Goal: Task Accomplishment & Management: Manage account settings

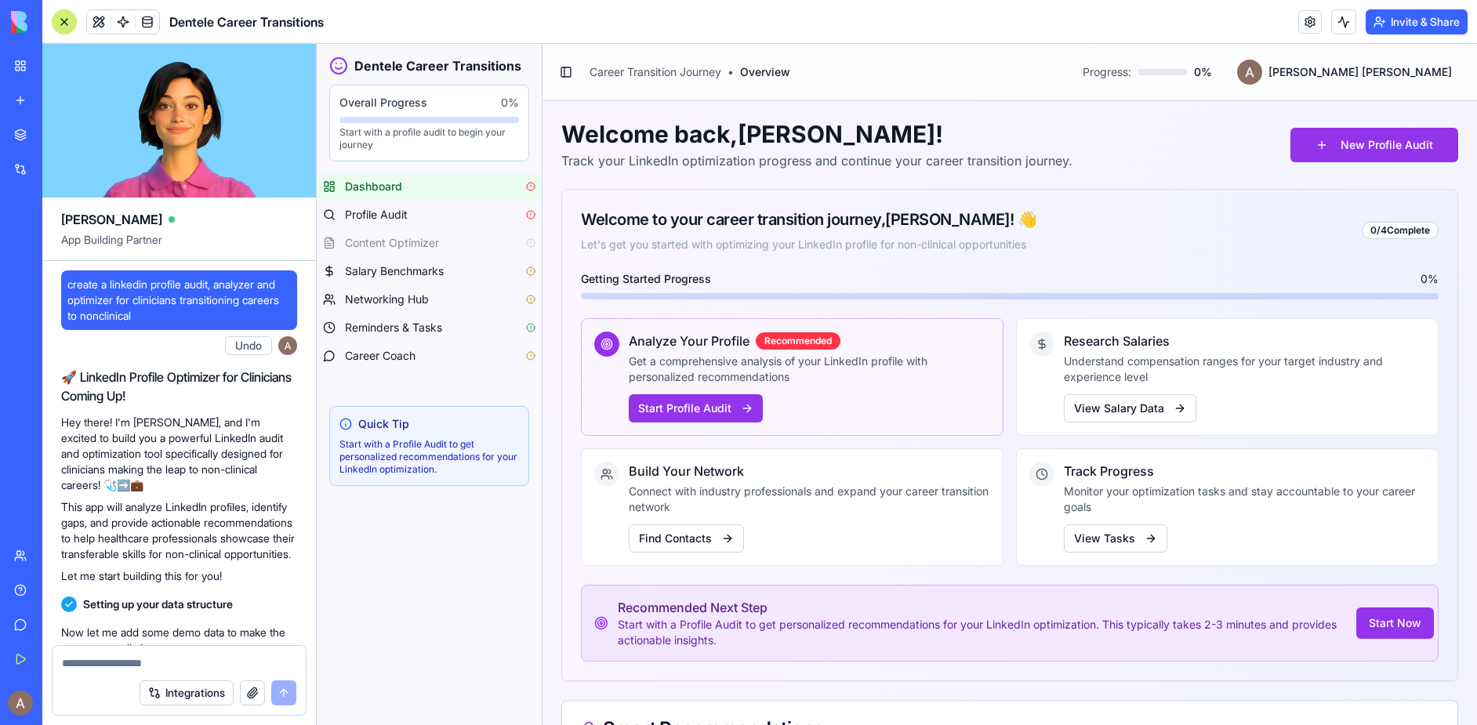
scroll to position [28302, 0]
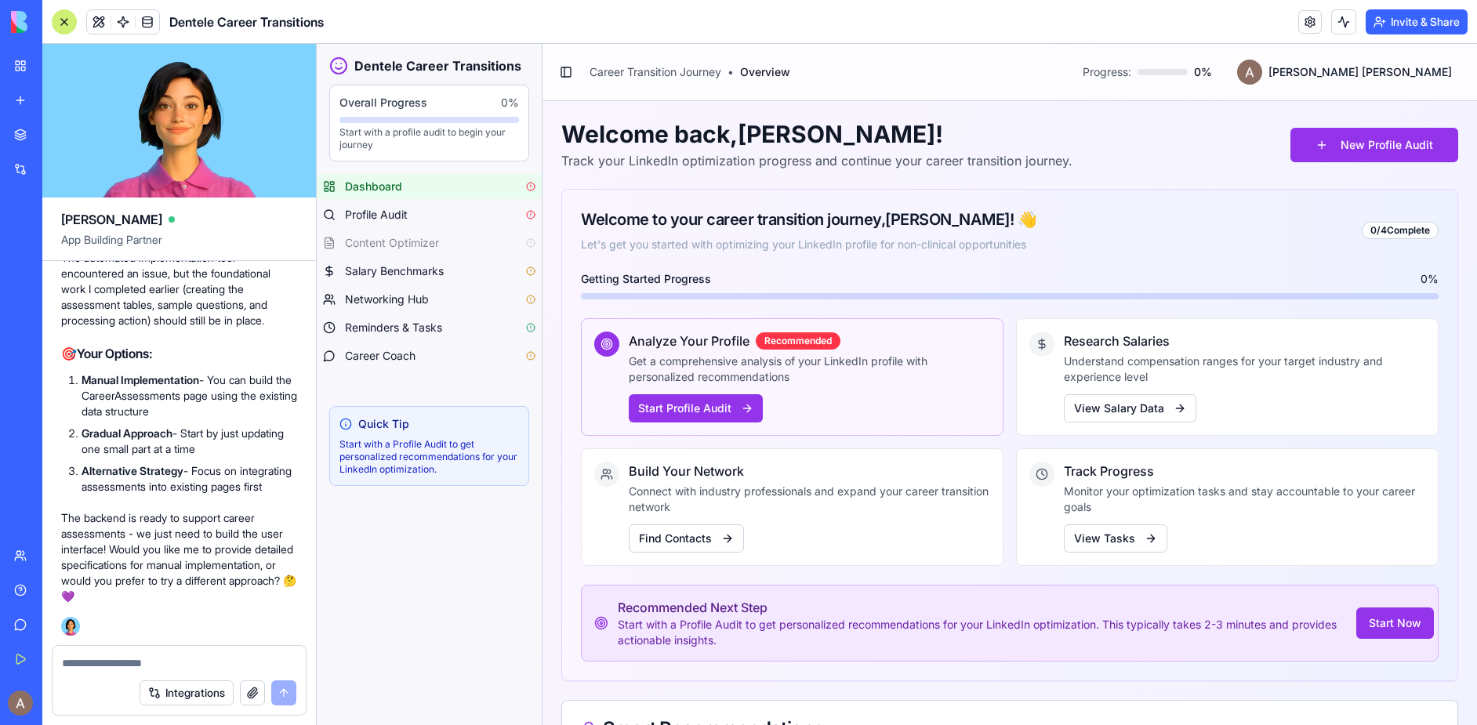
click at [122, 663] on textarea at bounding box center [179, 663] width 234 height 16
type textarea "********"
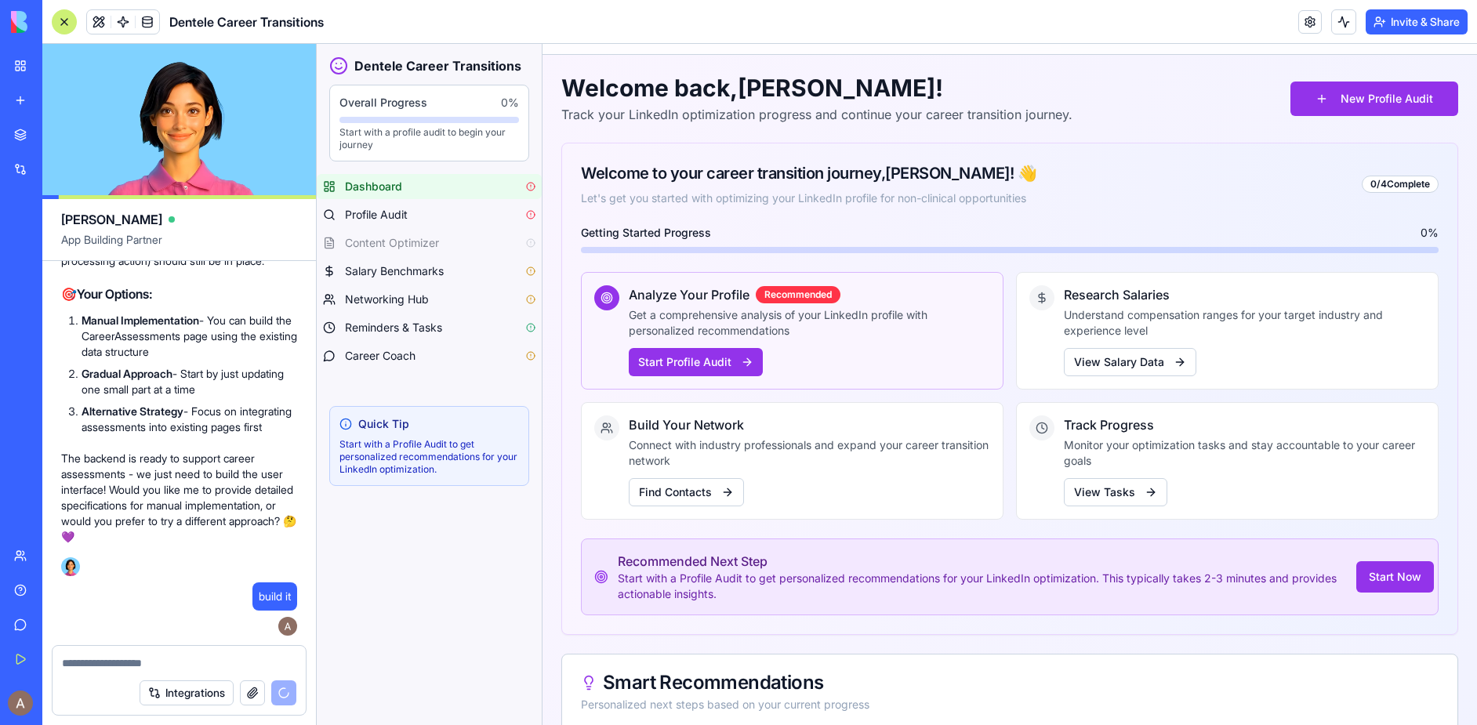
scroll to position [28361, 0]
drag, startPoint x: 82, startPoint y: 392, endPoint x: 157, endPoint y: 428, distance: 82.8
click at [154, 427] on li "Alternative Strategy - Focus on integrating assessments into existing pages fir…" at bounding box center [190, 419] width 216 height 31
click at [264, 336] on li "Manual Implementation - You can build the CareerAssessments page using the exis…" at bounding box center [190, 336] width 216 height 47
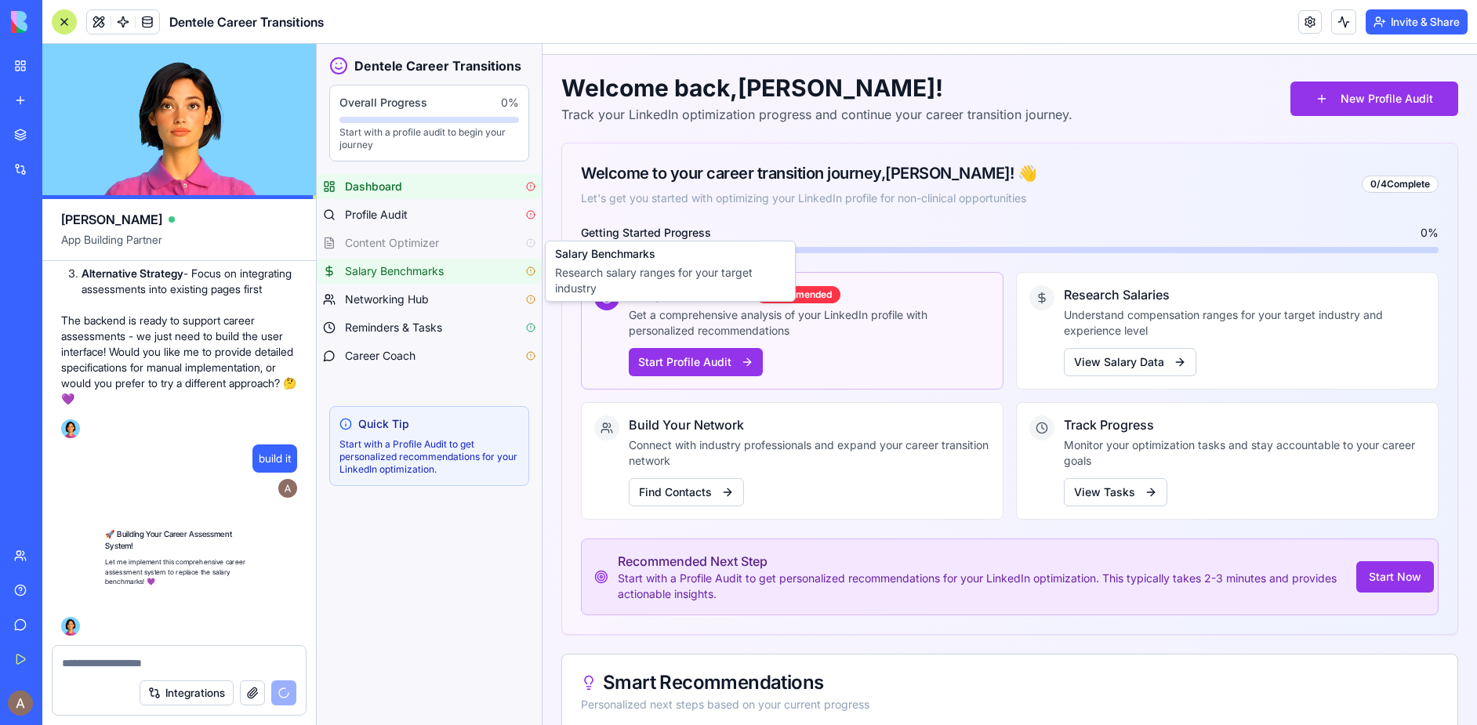
scroll to position [28499, 0]
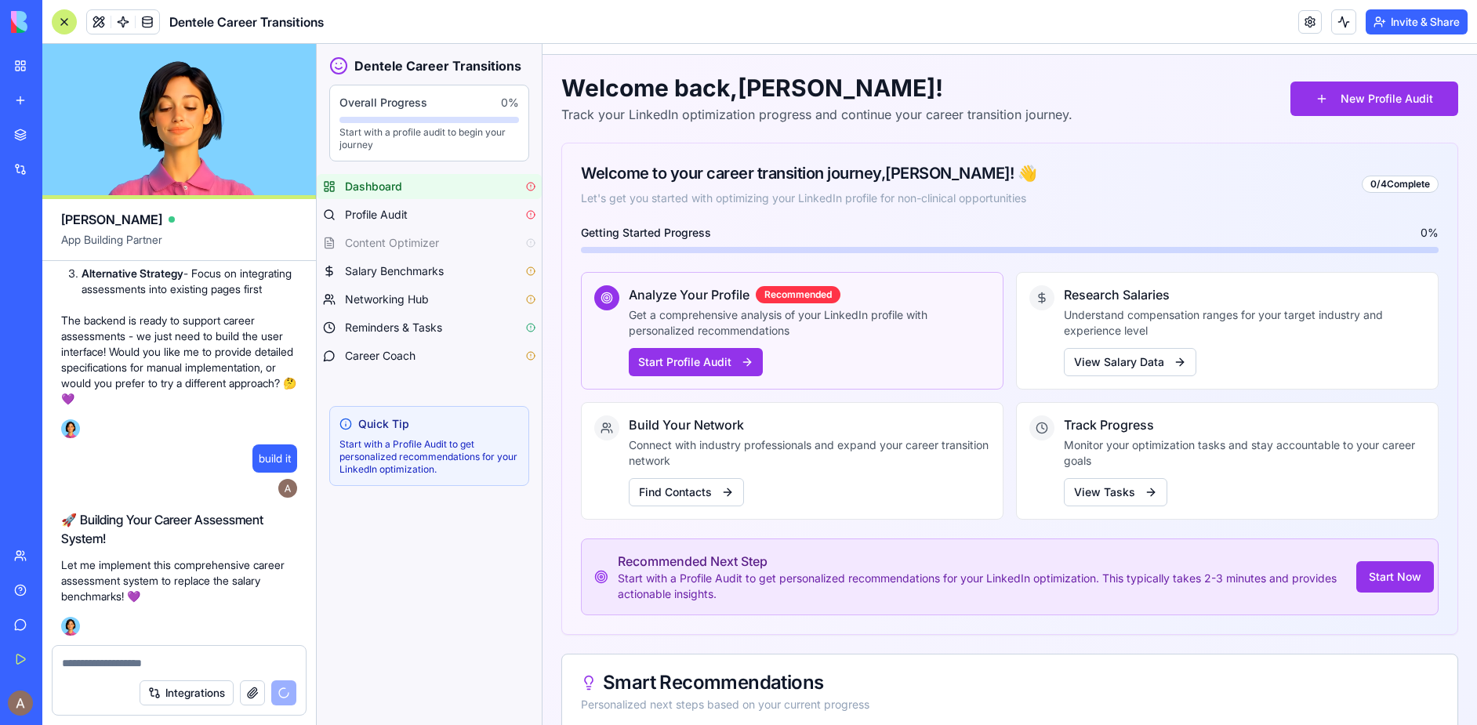
click at [1381, 18] on button "Invite & Share" at bounding box center [1417, 21] width 102 height 25
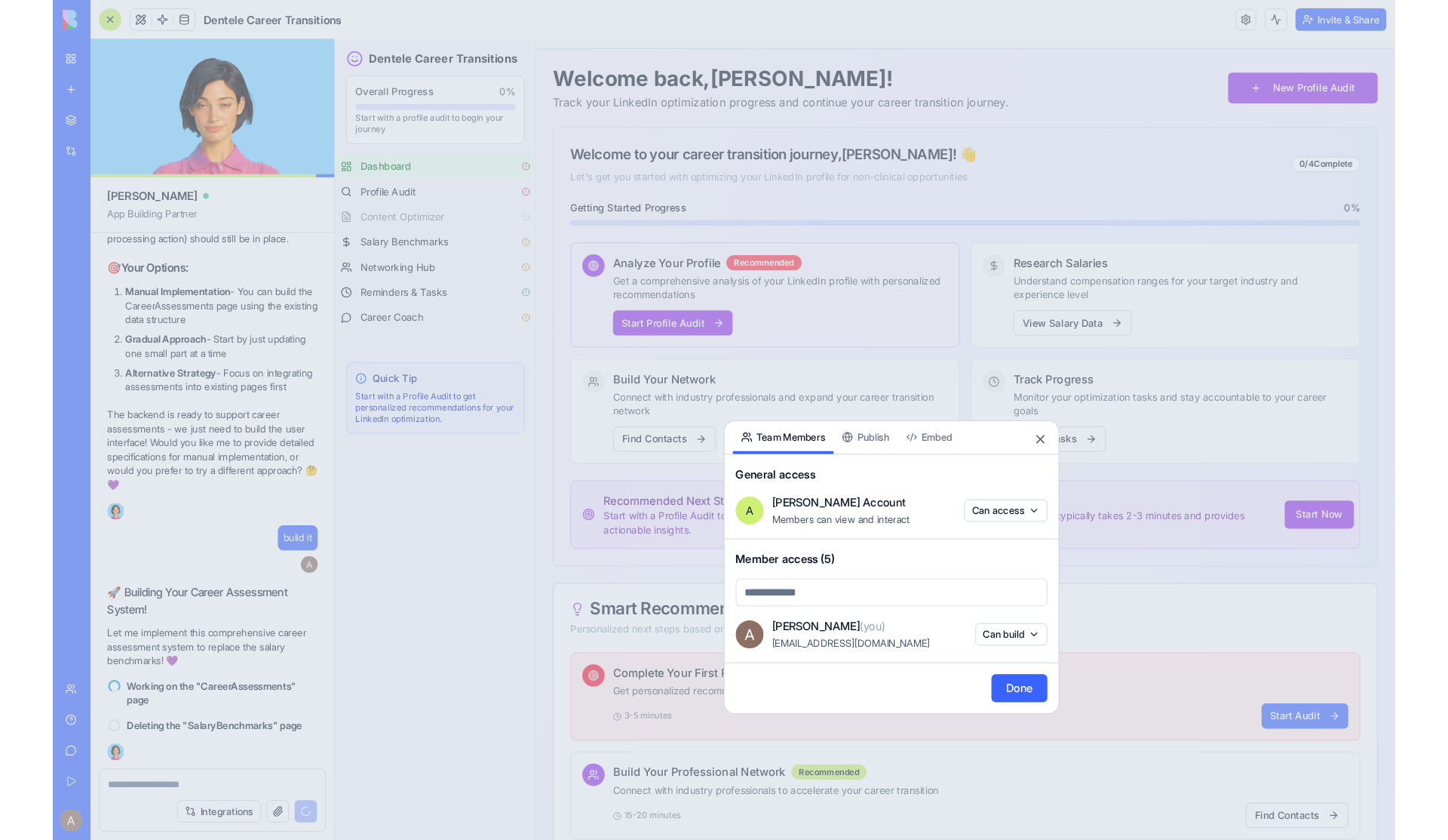
scroll to position [27350, 0]
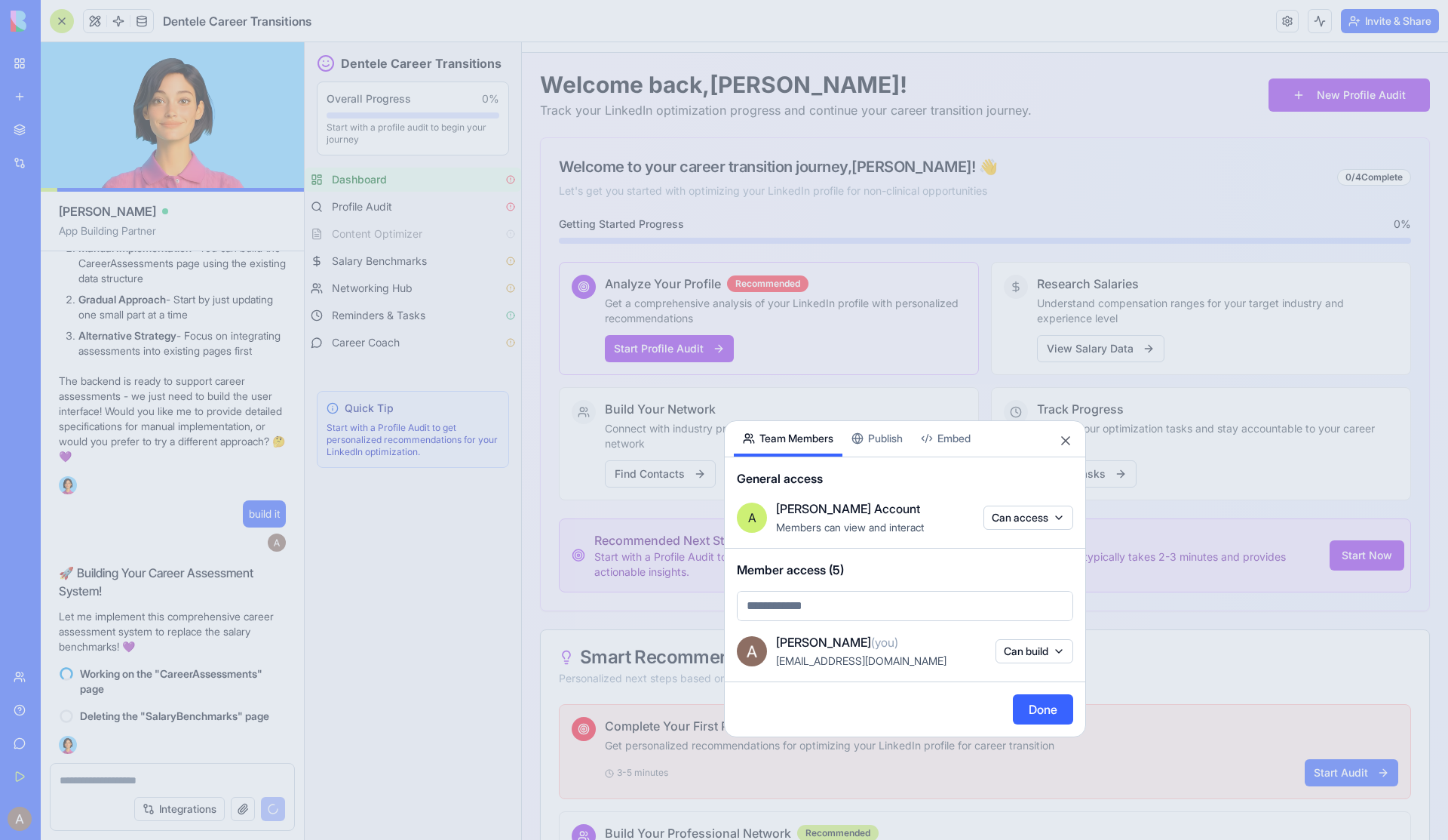
click at [846, 568] on span "Member access (5)" at bounding box center [905, 570] width 337 height 18
click at [875, 435] on button "Publish" at bounding box center [877, 438] width 69 height 36
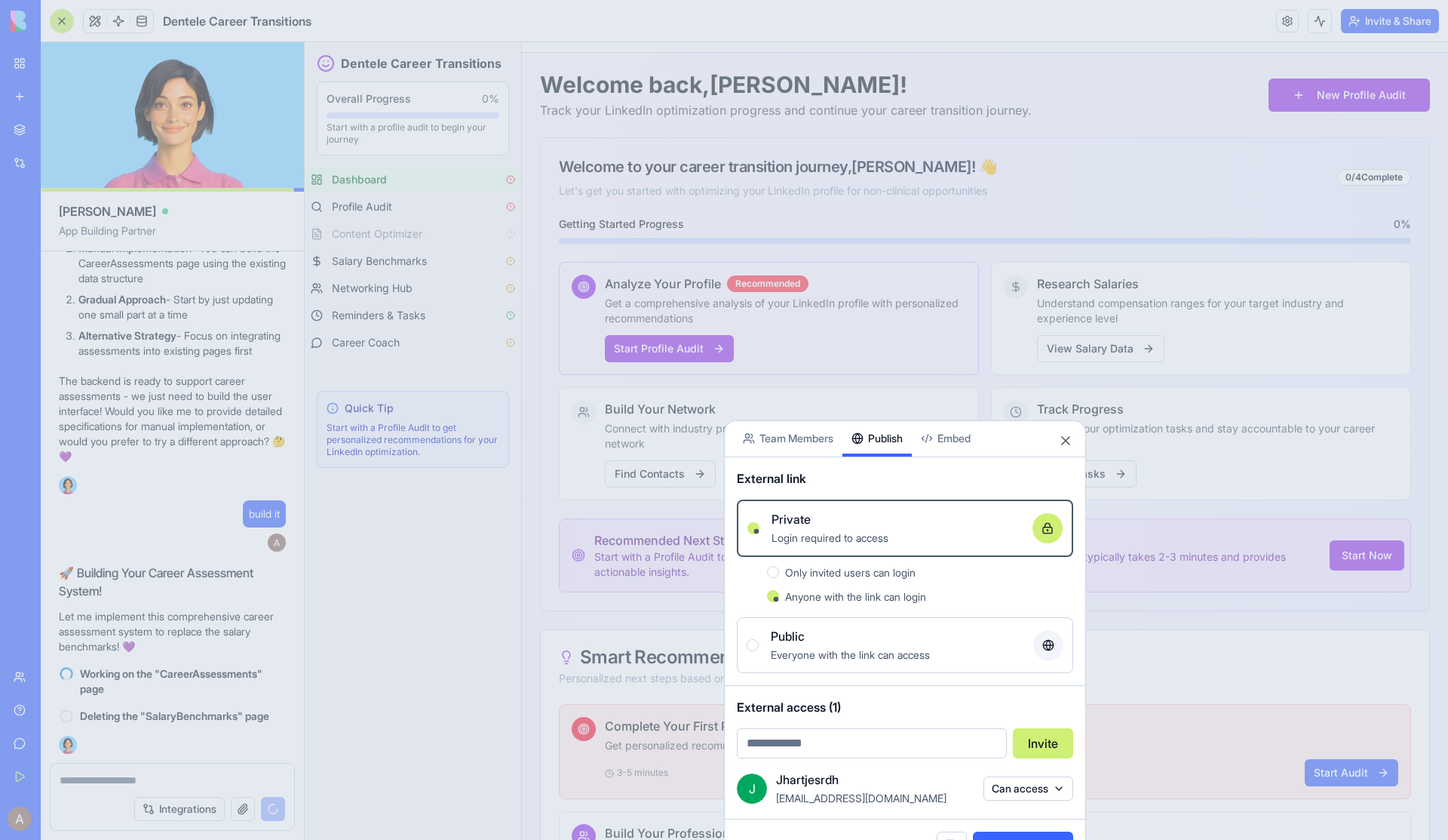
click at [1055, 697] on button "Can access" at bounding box center [1028, 788] width 89 height 24
click at [1043, 697] on div "Remove access" at bounding box center [1029, 819] width 114 height 24
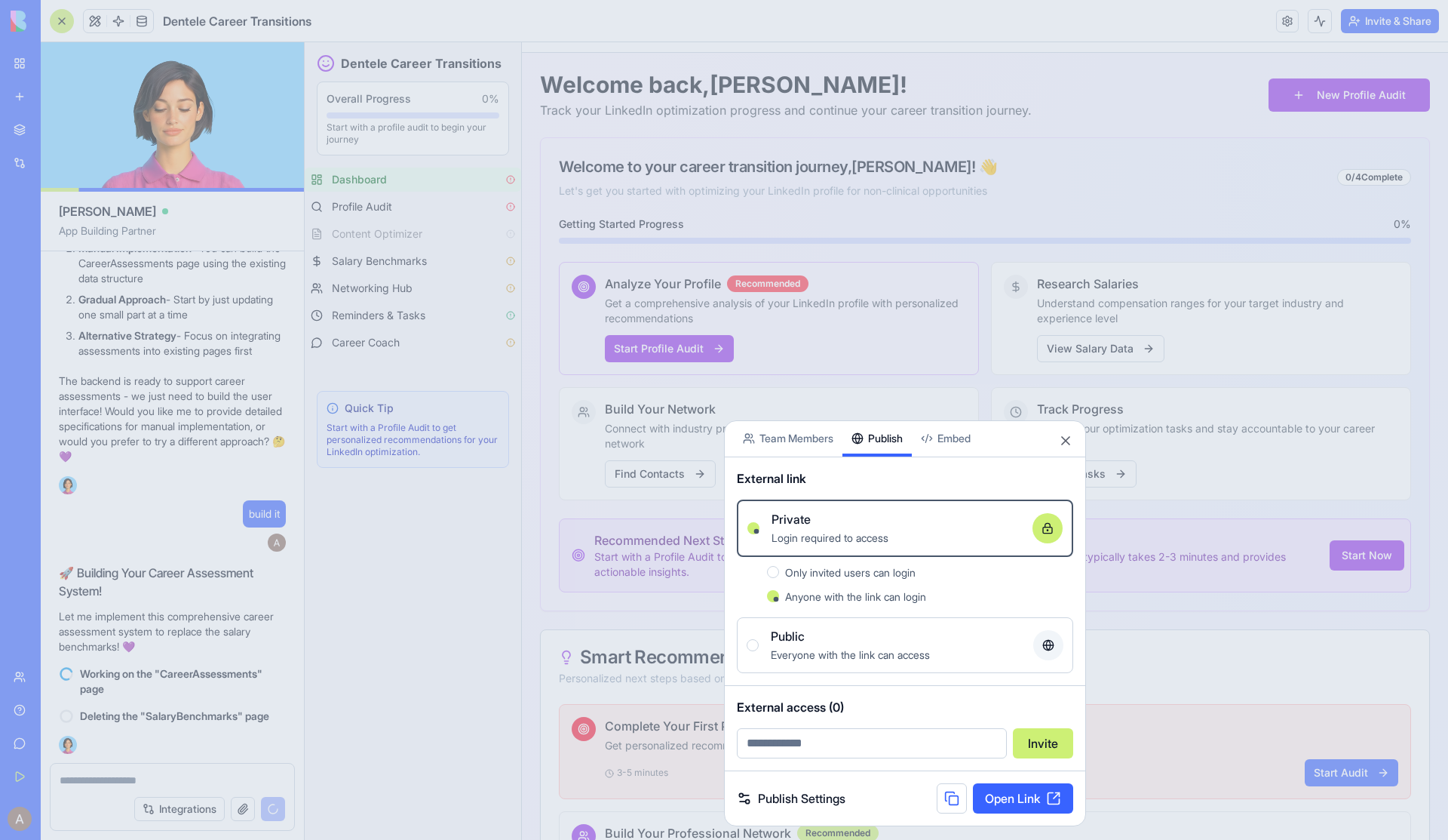
click at [826, 439] on button "Team Members" at bounding box center [788, 438] width 109 height 36
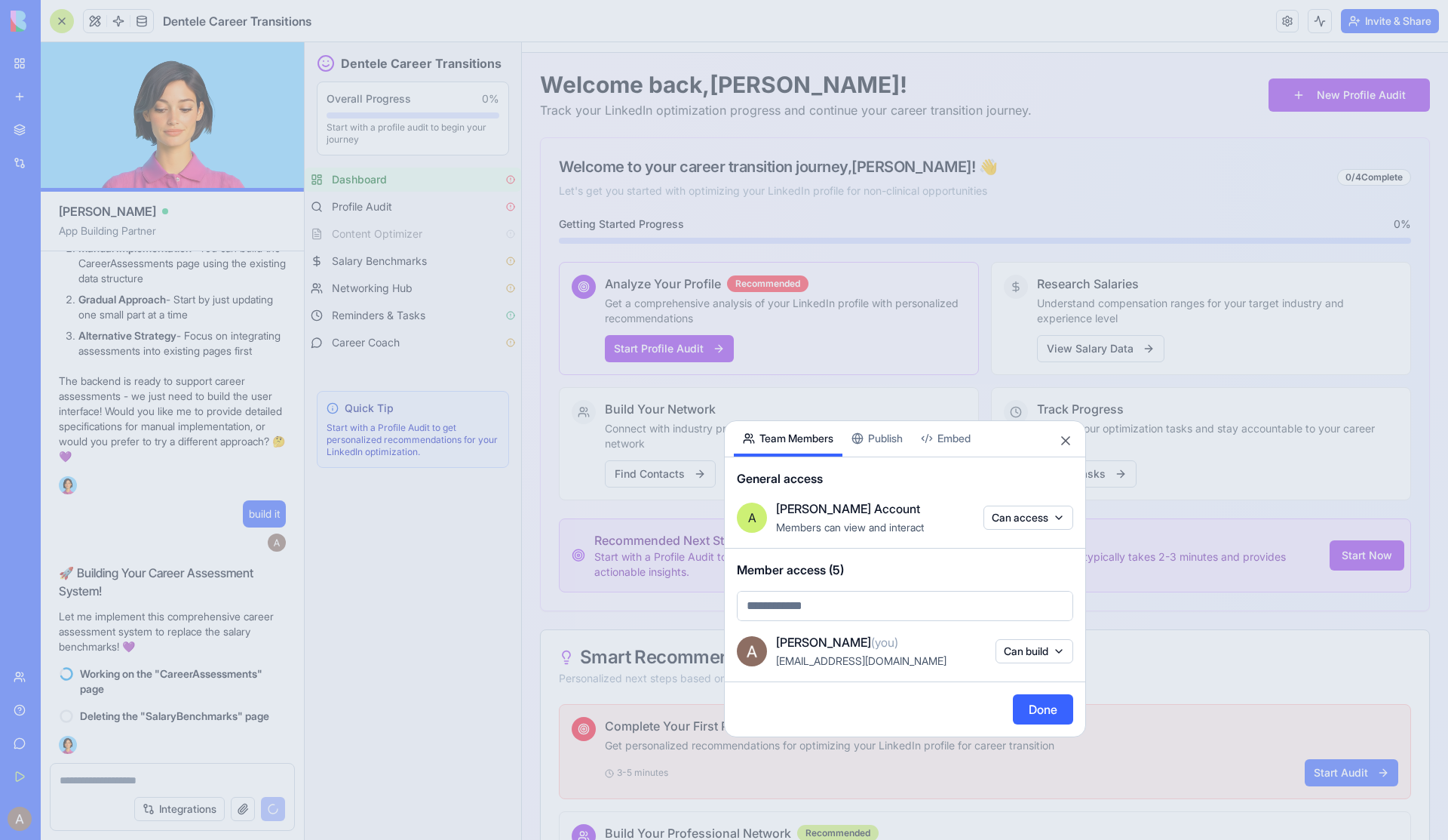
click at [1067, 439] on button "Close" at bounding box center [1066, 441] width 15 height 15
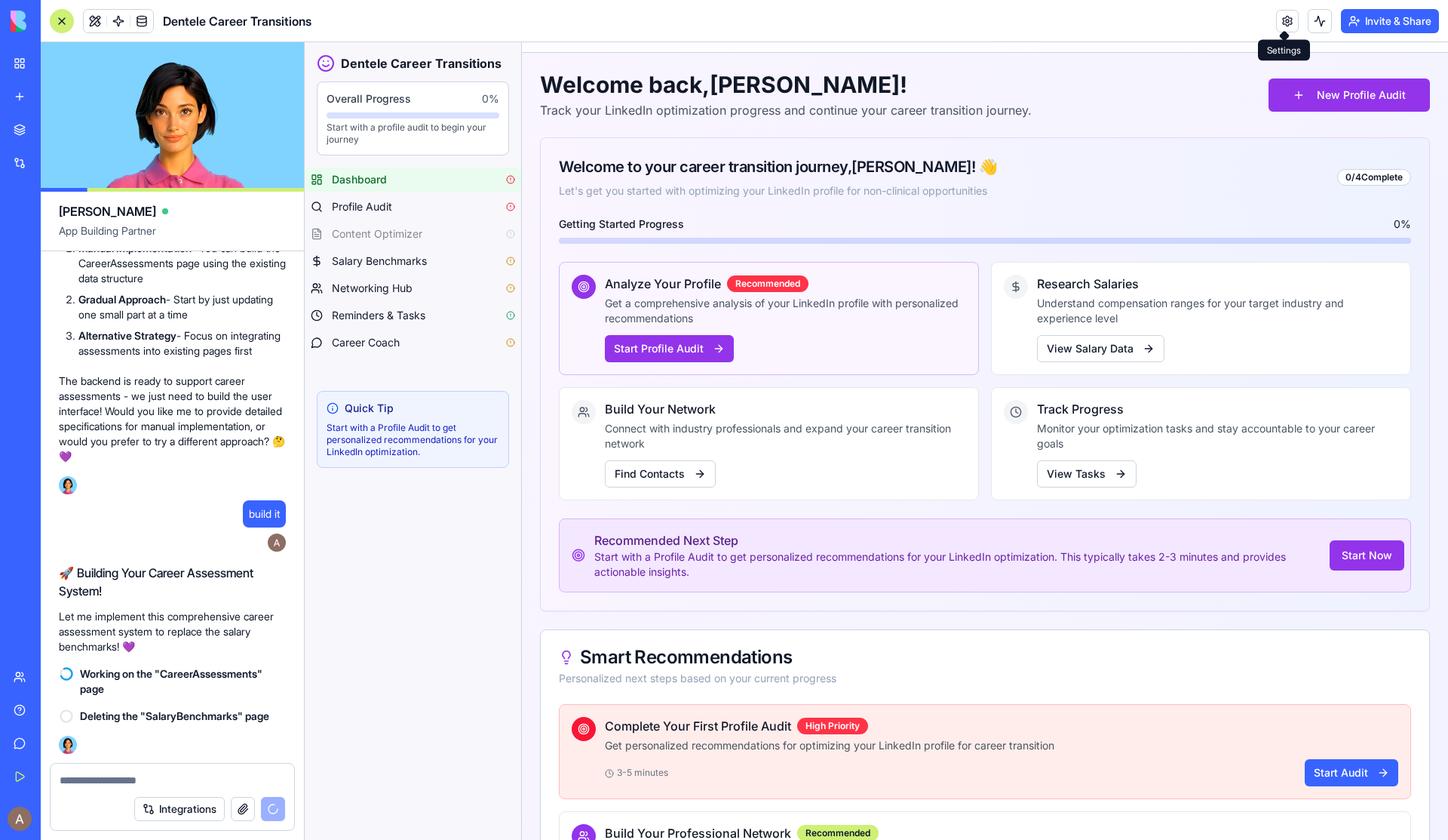
click at [1287, 29] on link at bounding box center [1288, 21] width 23 height 23
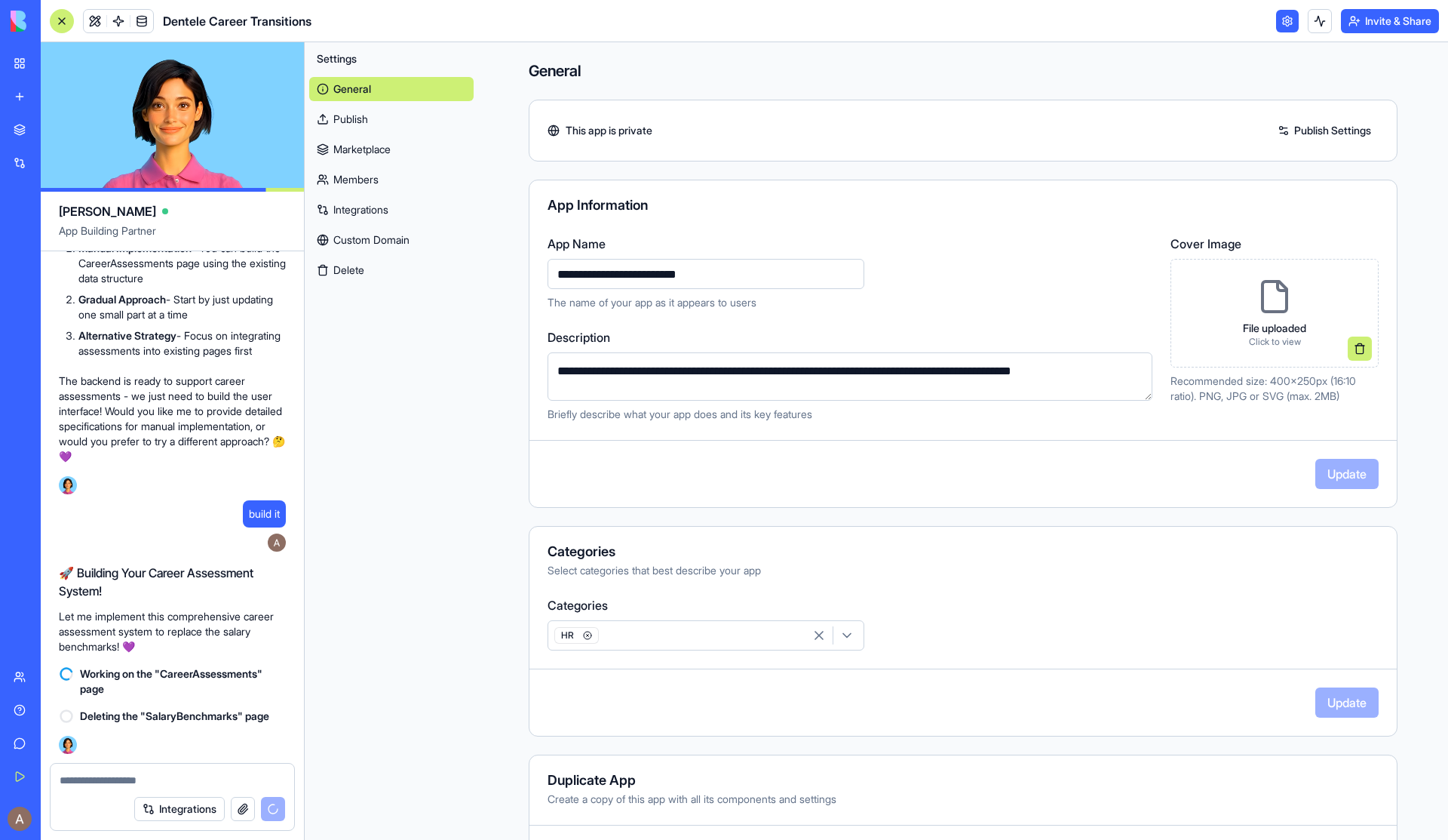
click at [402, 184] on link "Members" at bounding box center [391, 179] width 165 height 24
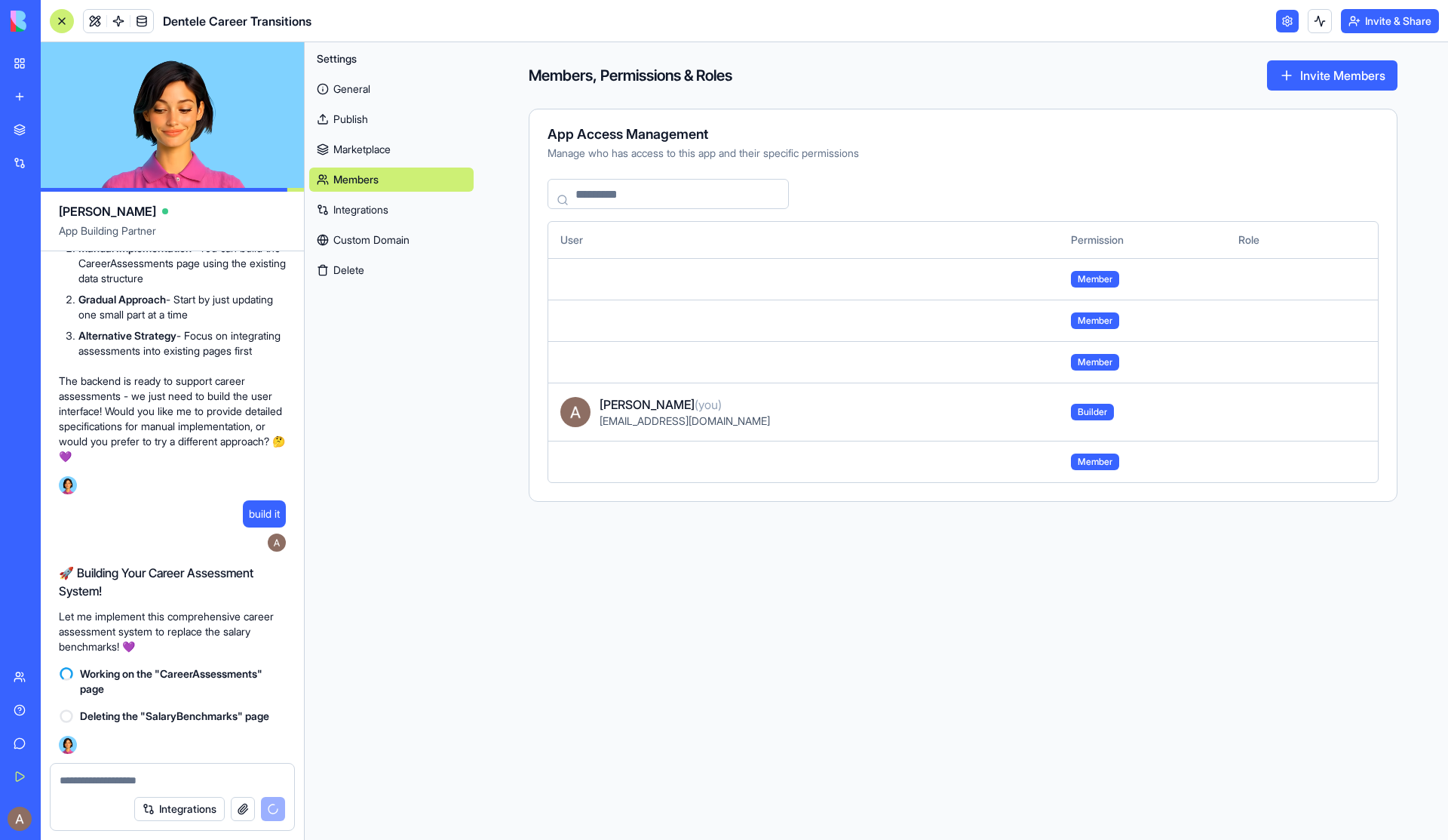
click at [1109, 456] on span "Member" at bounding box center [1095, 461] width 48 height 16
click at [1114, 274] on span "Member" at bounding box center [1095, 278] width 48 height 16
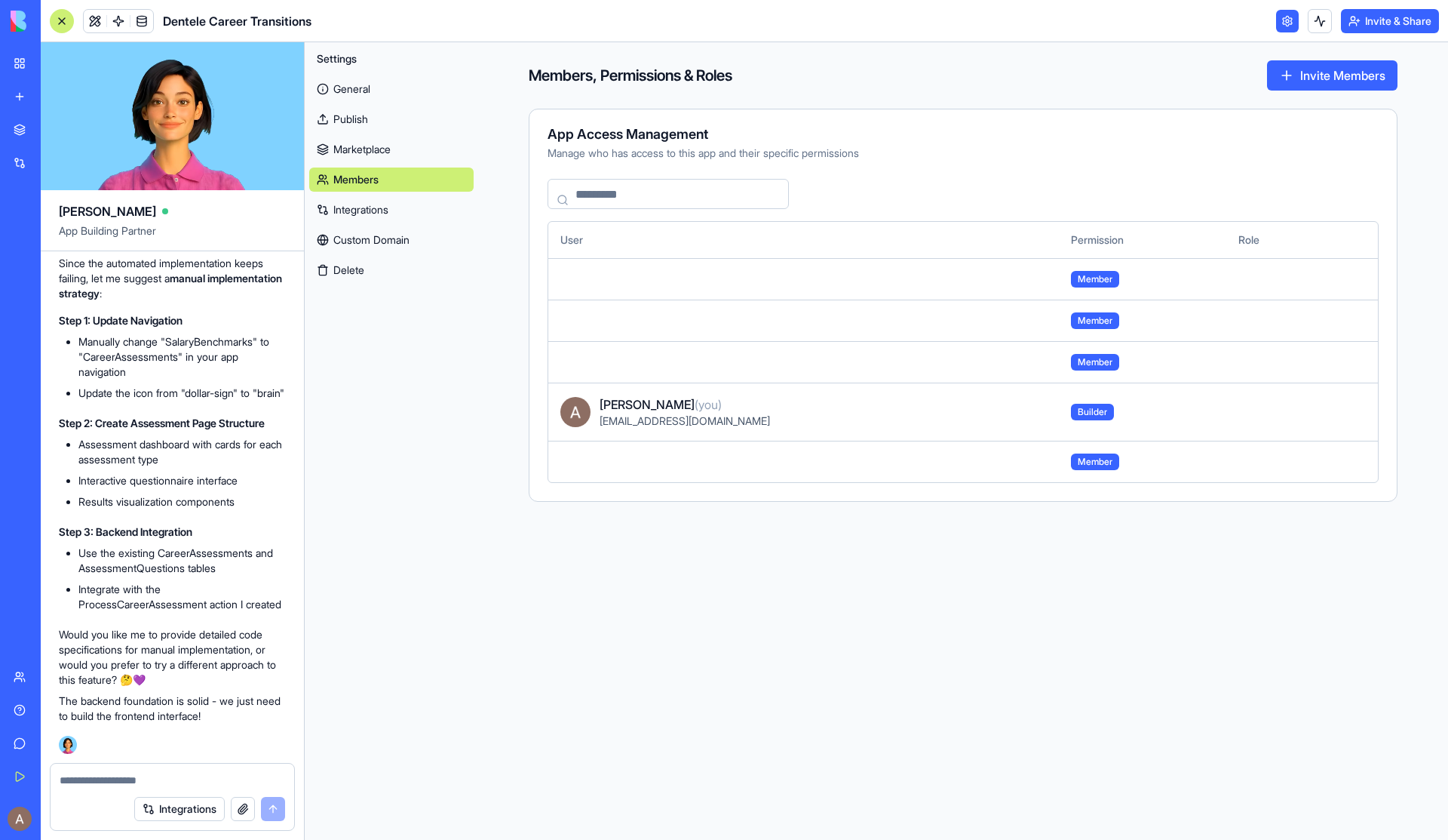
scroll to position [28080, 0]
click at [96, 15] on link at bounding box center [95, 21] width 23 height 23
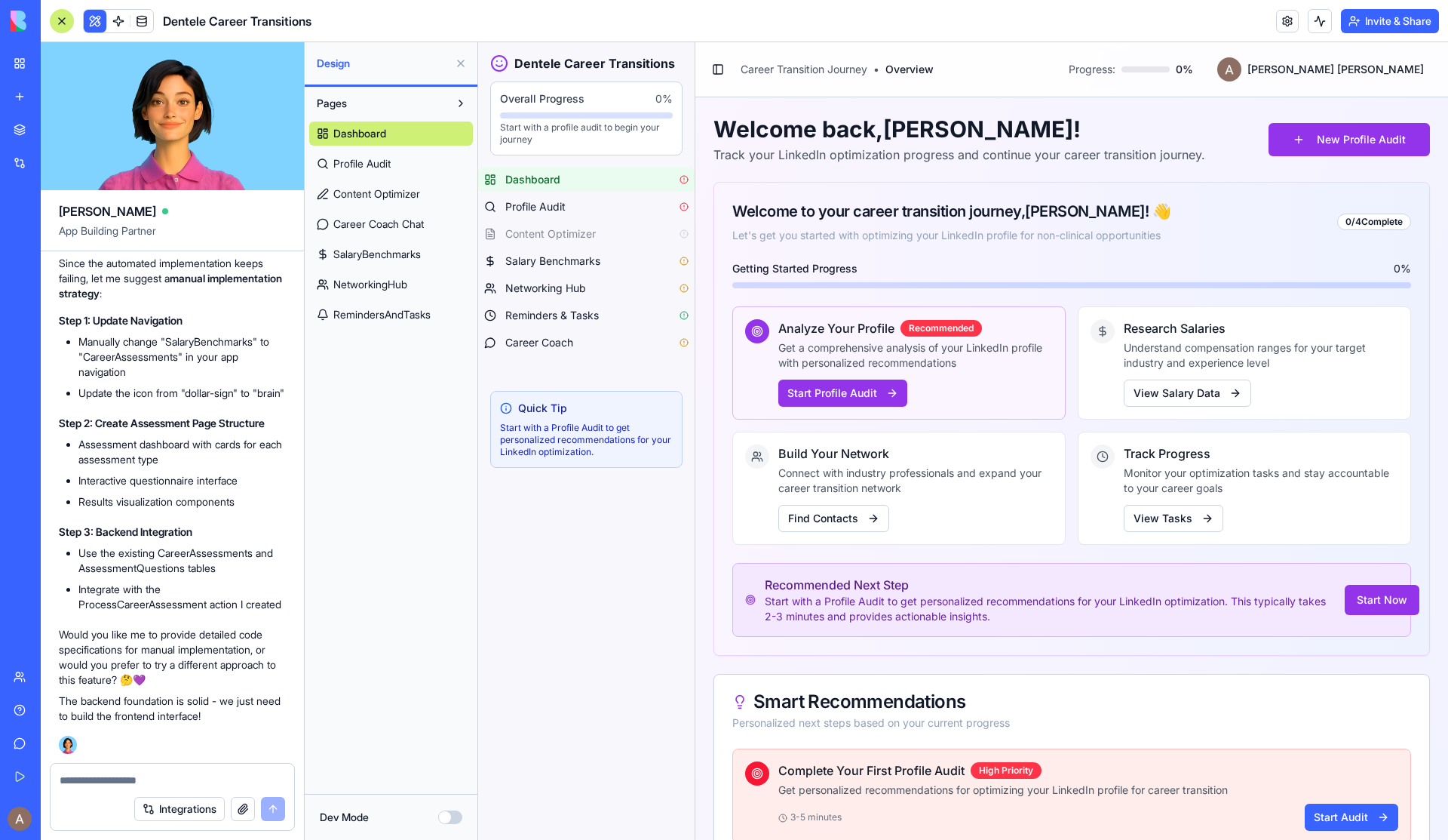
click at [1364, 26] on button "Invite & Share" at bounding box center [1390, 20] width 98 height 24
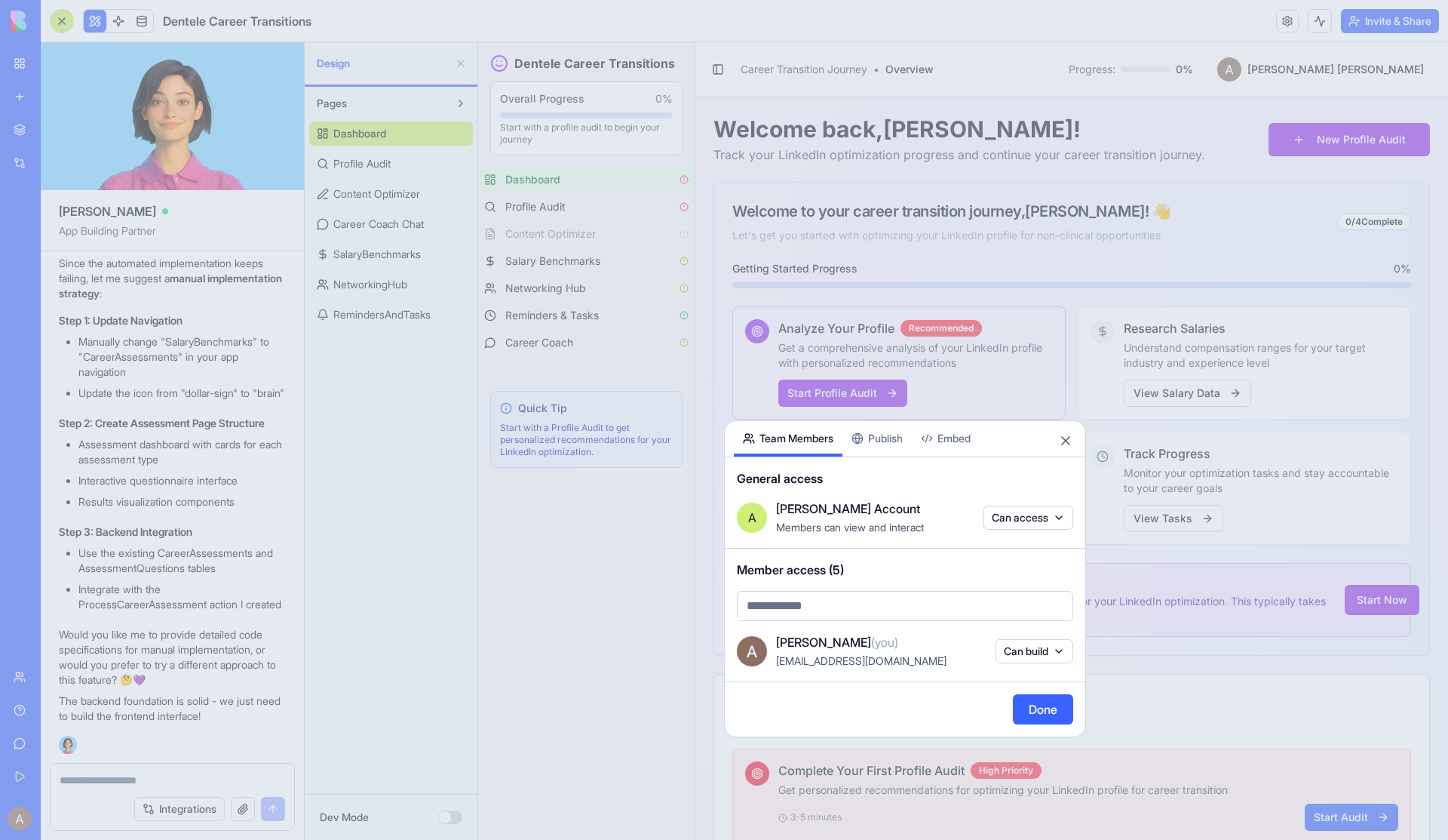
click at [1029, 518] on body "BETA My Workspace New app Marketplace Integrations Recent Dentele Group Client …" at bounding box center [724, 420] width 1448 height 840
click at [1059, 605] on span "Build, edit & interact" at bounding box center [1028, 611] width 116 height 13
click at [1049, 697] on button "Done" at bounding box center [1043, 708] width 61 height 30
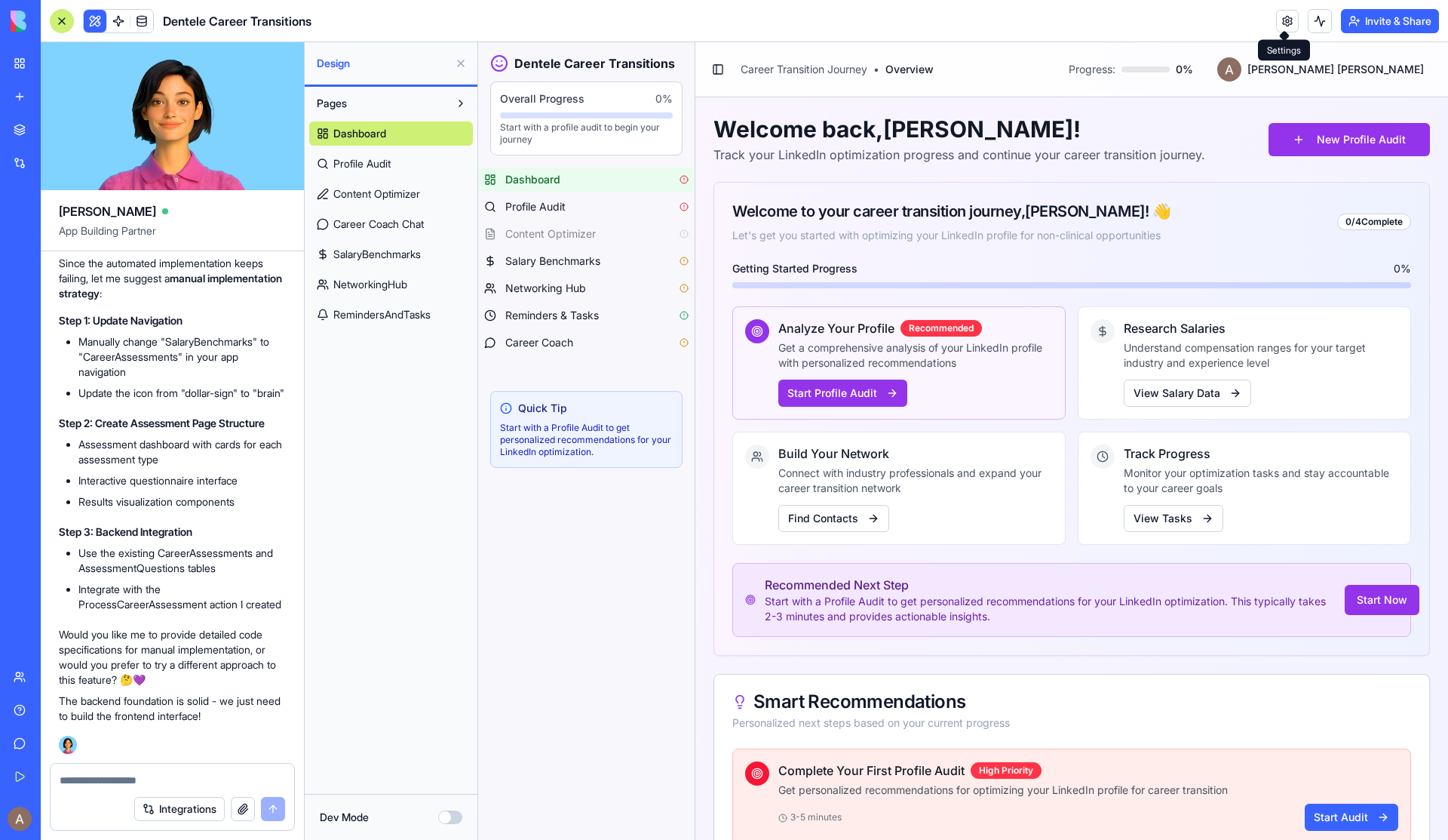
click at [1283, 25] on link at bounding box center [1288, 21] width 23 height 23
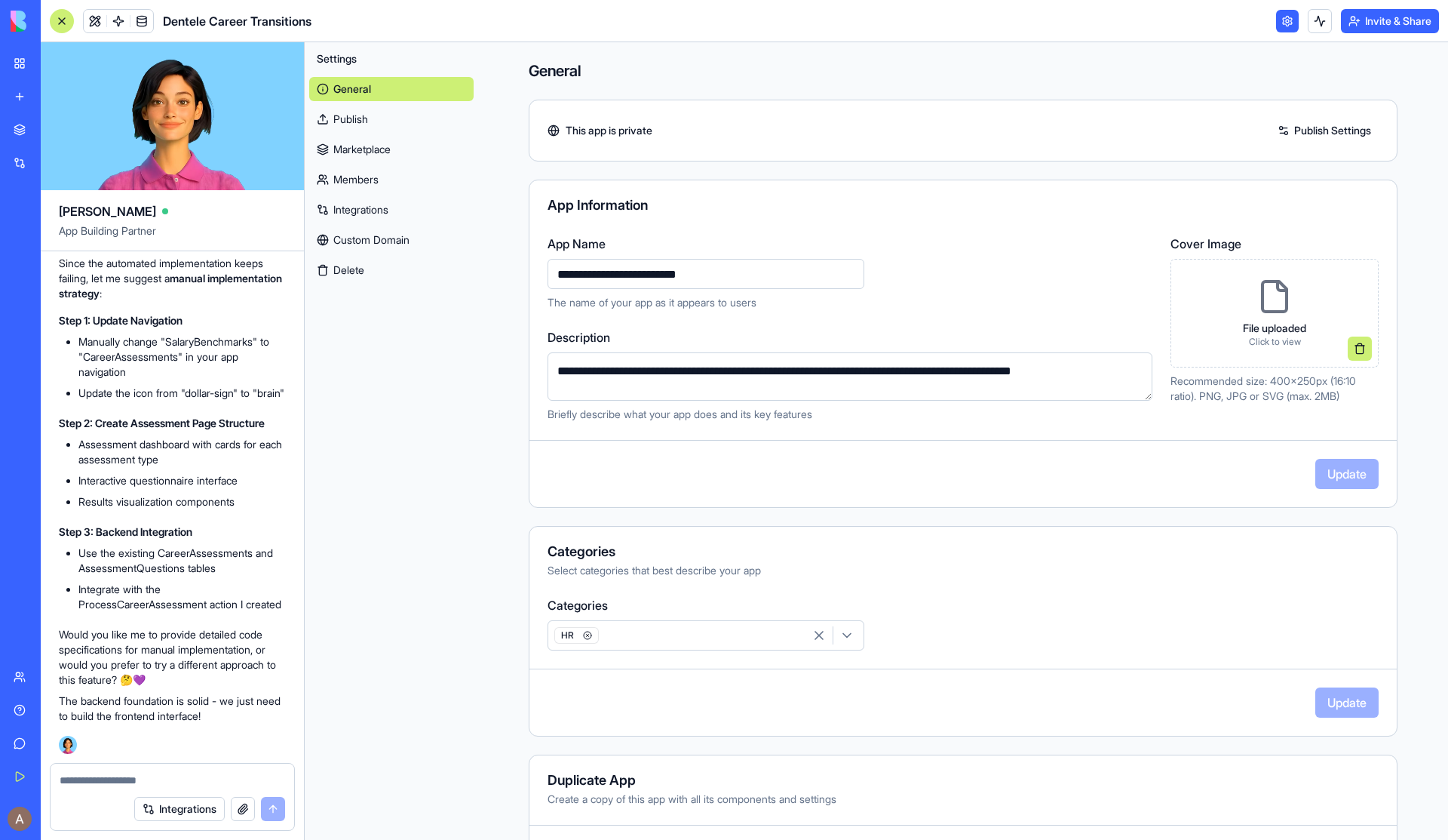
click at [407, 176] on link "Members" at bounding box center [391, 179] width 165 height 24
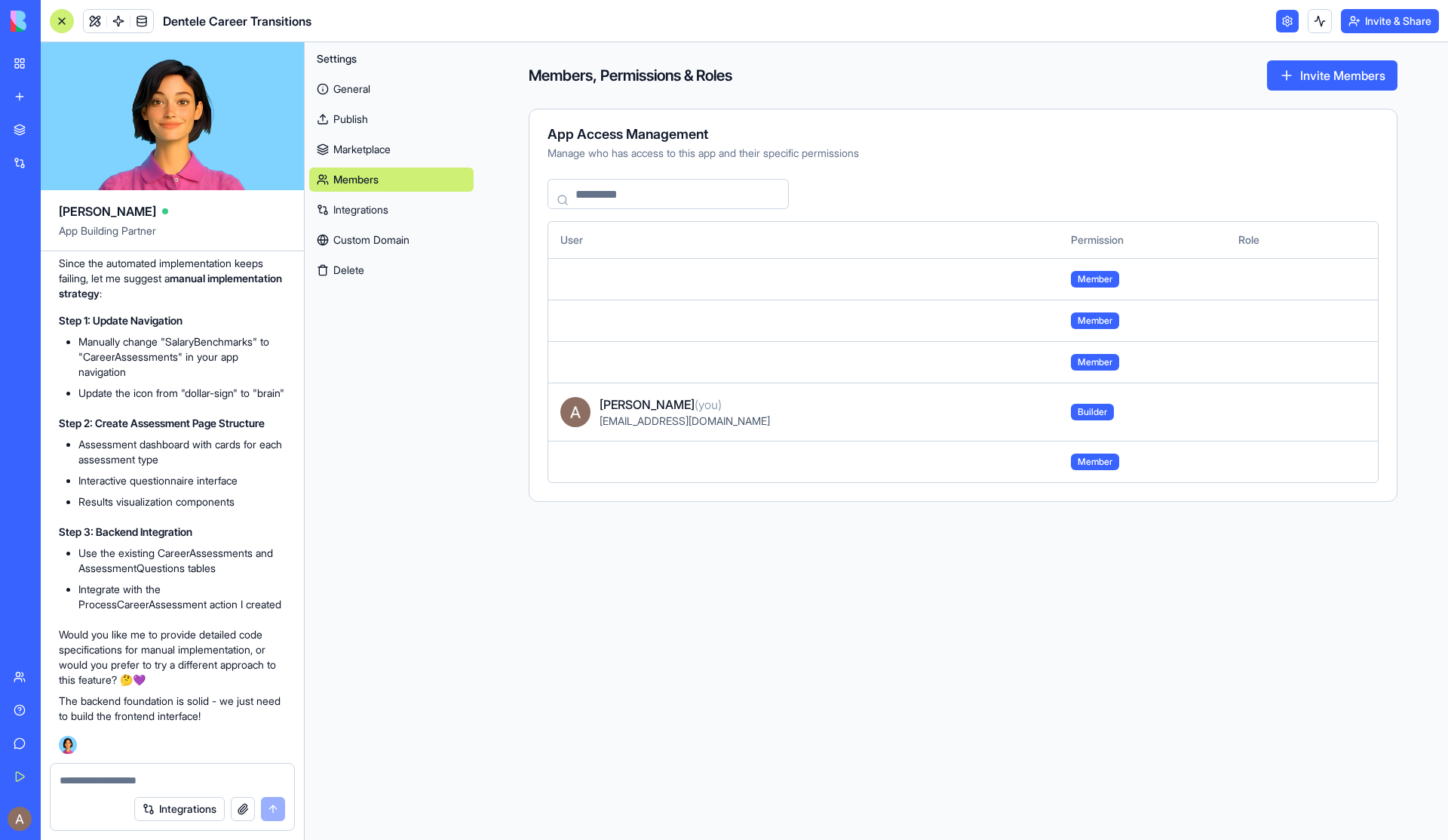
click at [656, 420] on span "[EMAIL_ADDRESS][DOMAIN_NAME]" at bounding box center [684, 420] width 170 height 13
click at [1374, 17] on button "Invite & Share" at bounding box center [1390, 20] width 98 height 24
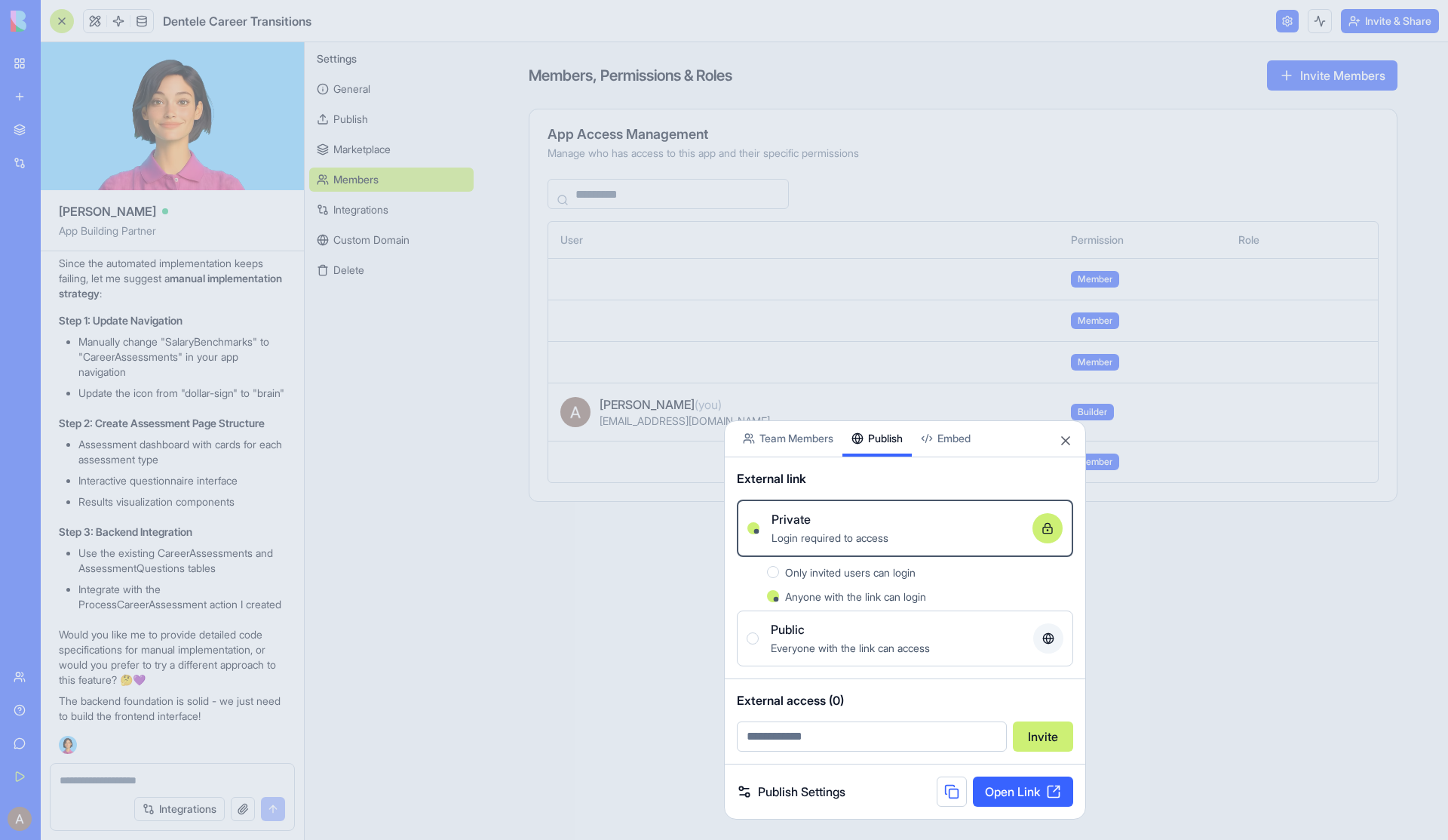
click at [903, 442] on button "Publish" at bounding box center [877, 438] width 69 height 36
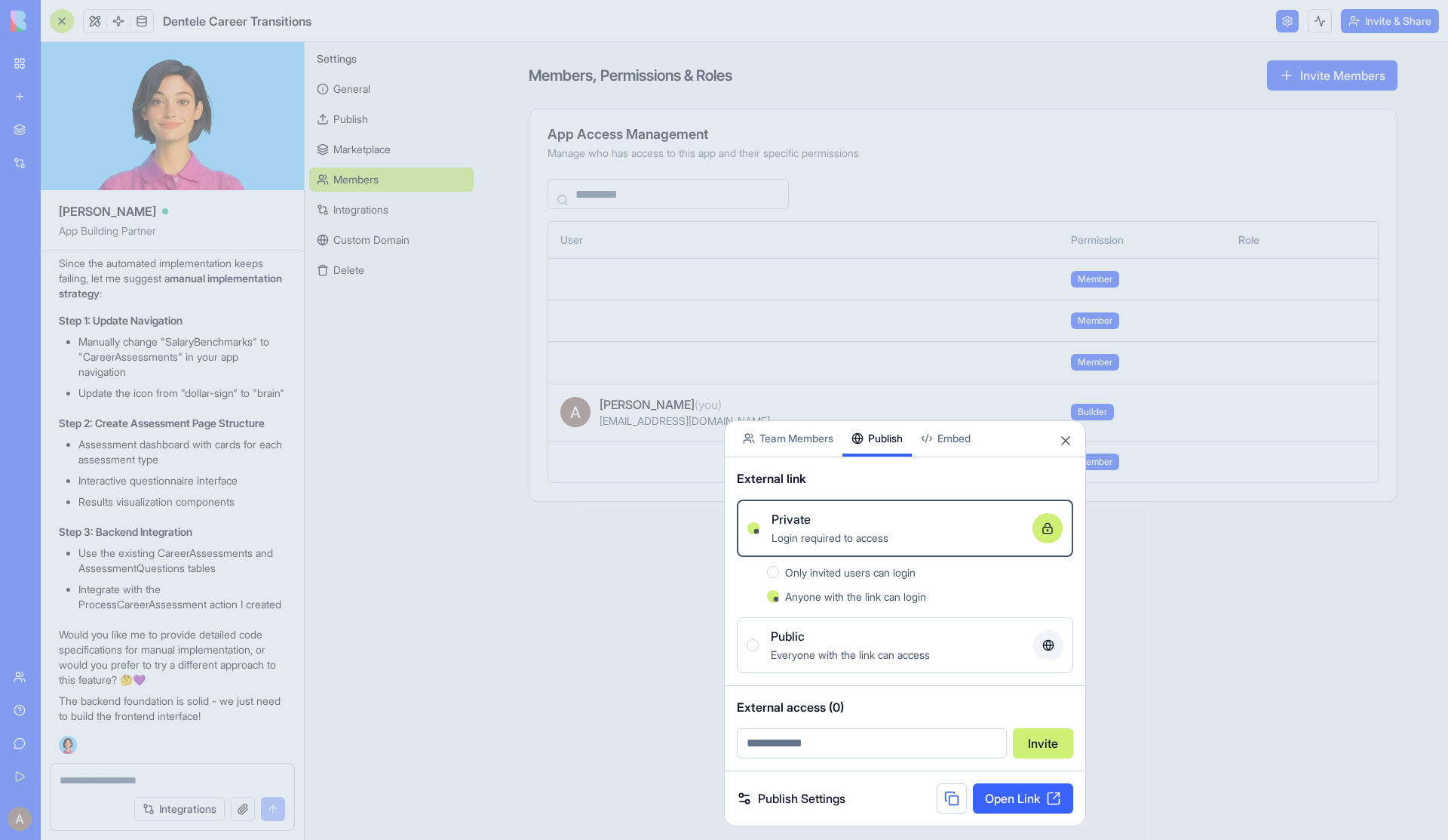
click at [944, 697] on button at bounding box center [952, 798] width 30 height 30
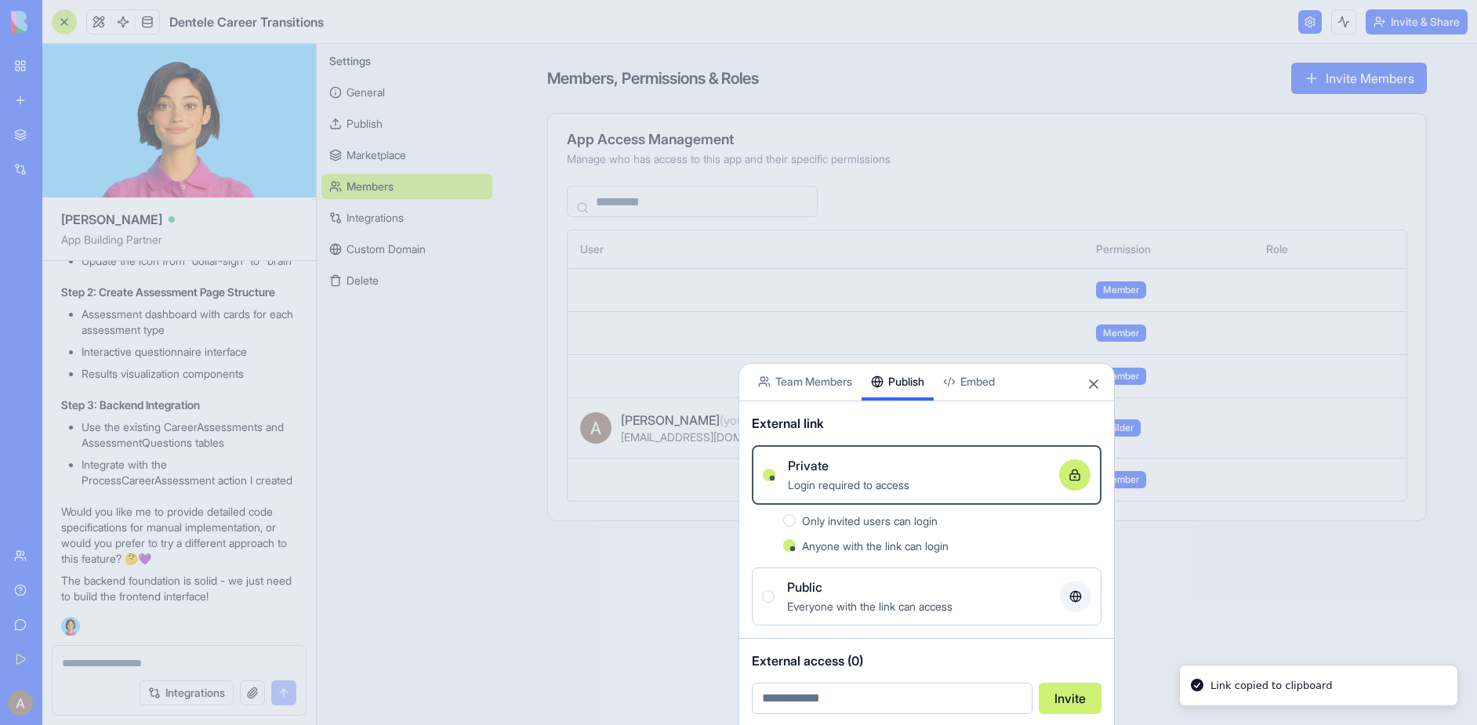
scroll to position [29183, 0]
click at [162, 663] on div at bounding box center [738, 362] width 1477 height 725
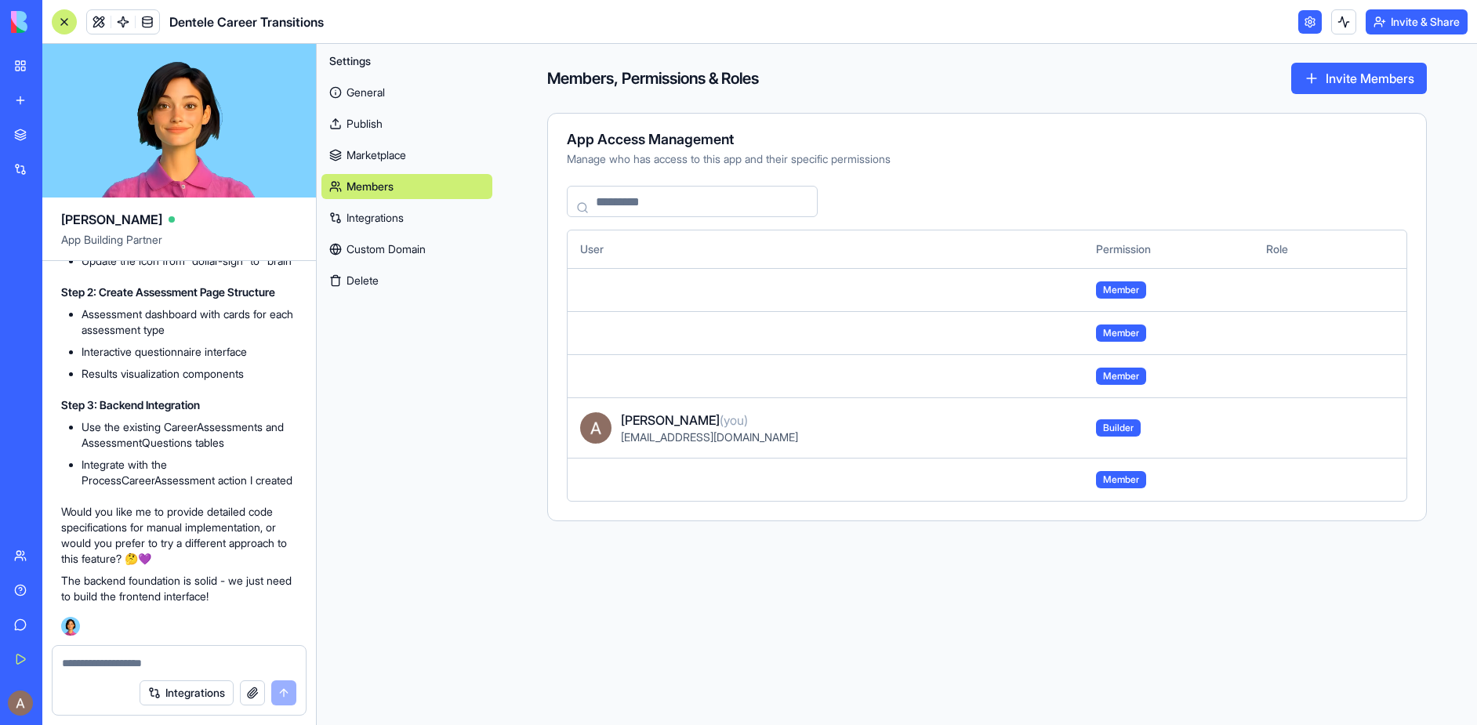
click at [162, 663] on textarea at bounding box center [179, 663] width 234 height 16
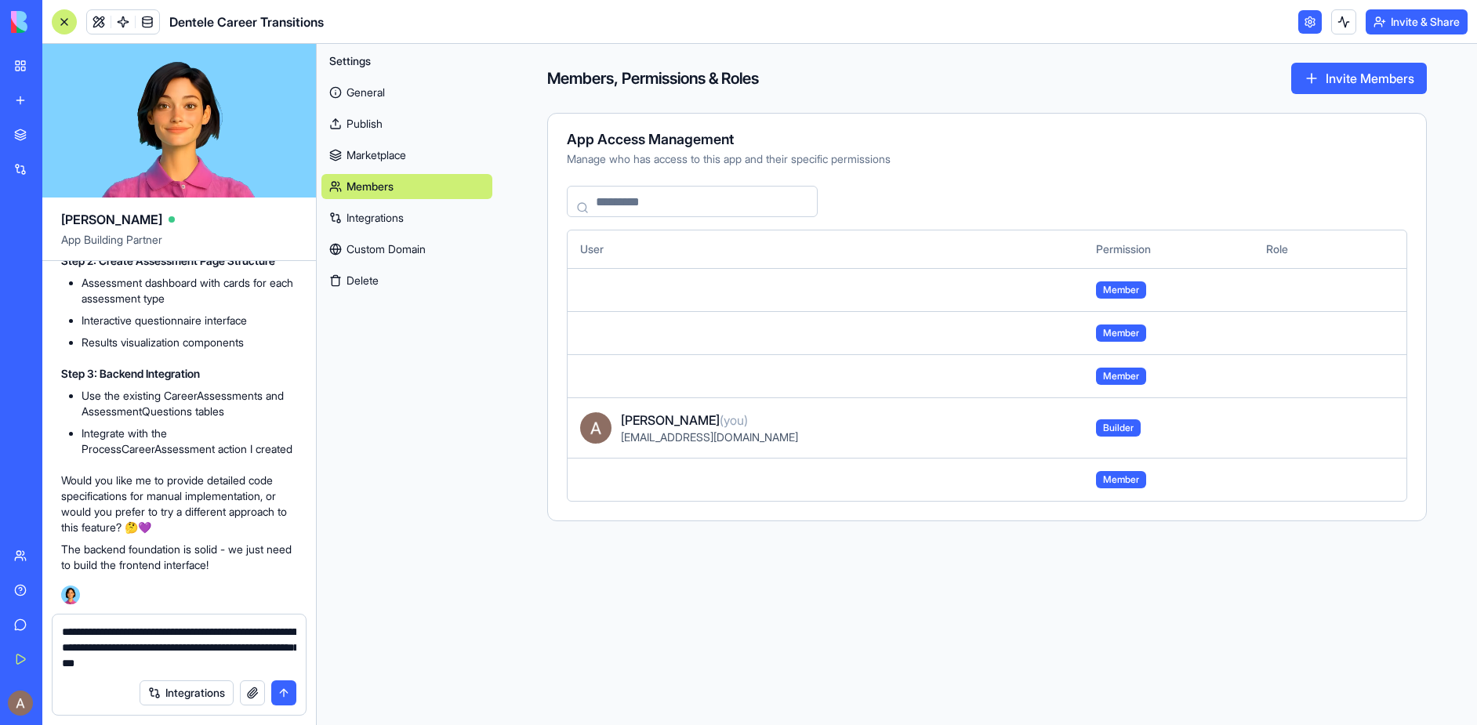
type textarea "**********"
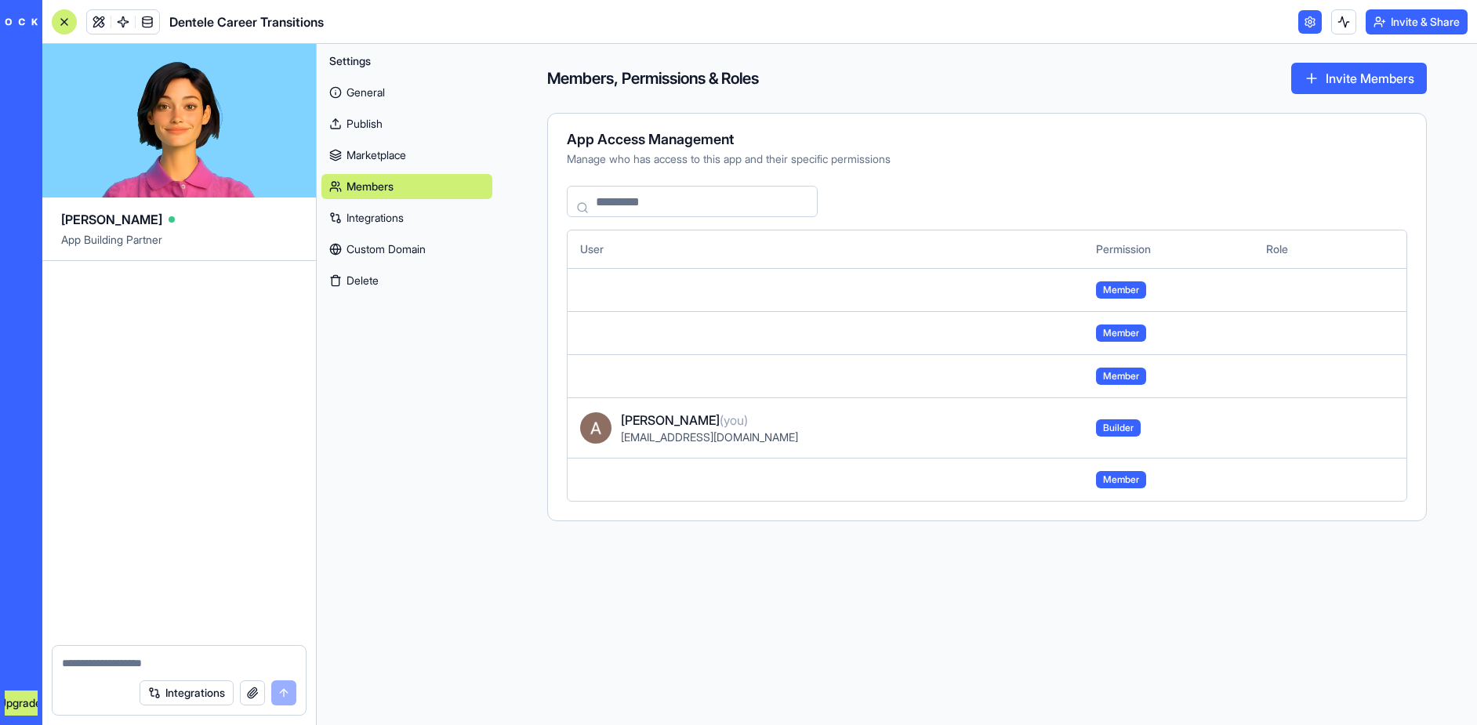
scroll to position [30729, 0]
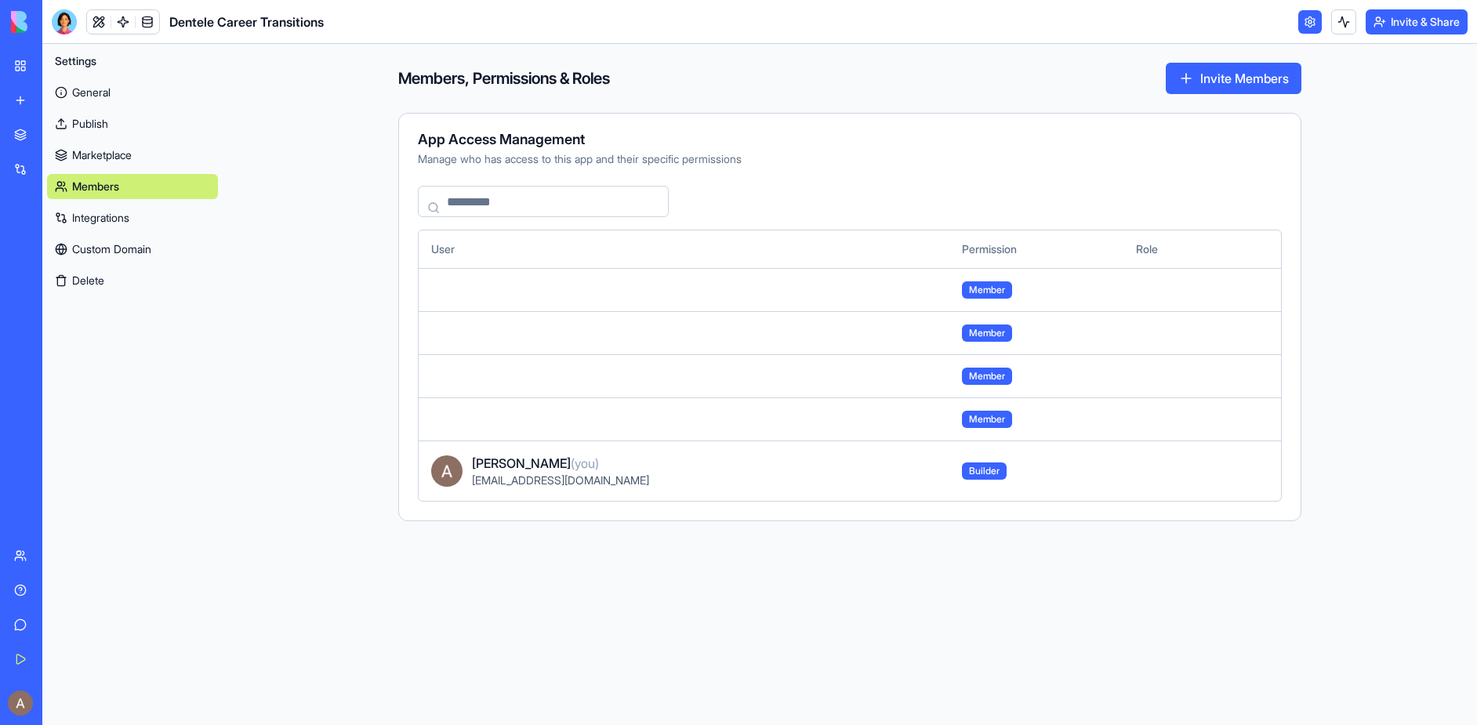
click at [1392, 26] on button "Invite & Share" at bounding box center [1417, 21] width 102 height 25
